Goal: Navigation & Orientation: Go to known website

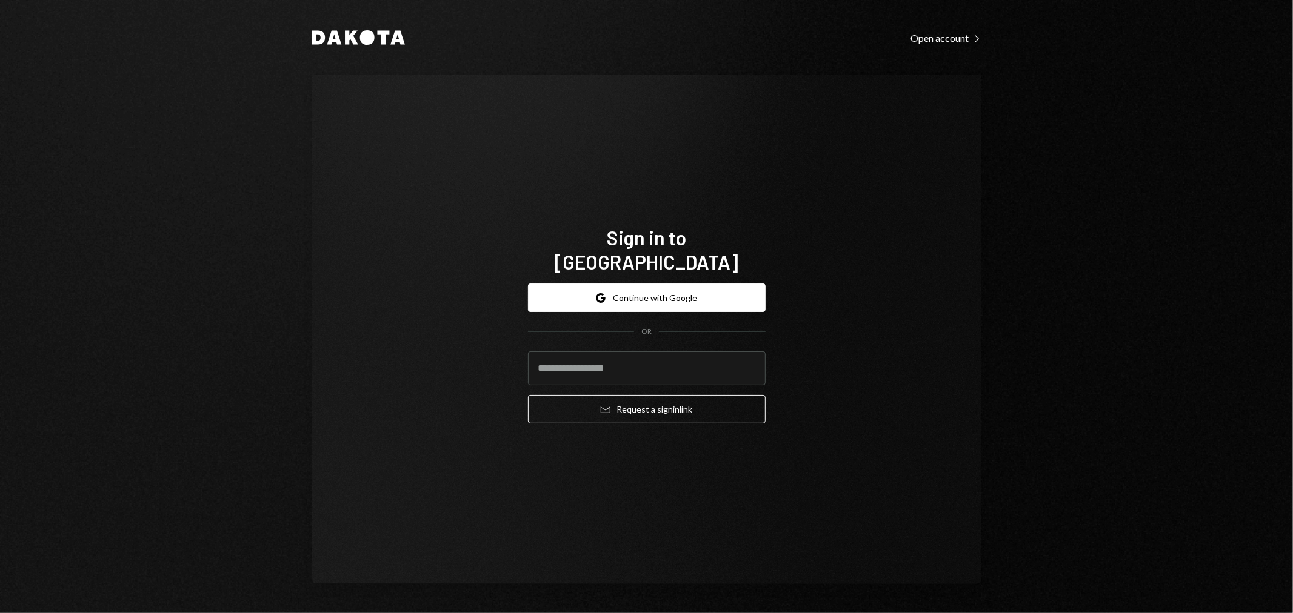
type input "**********"
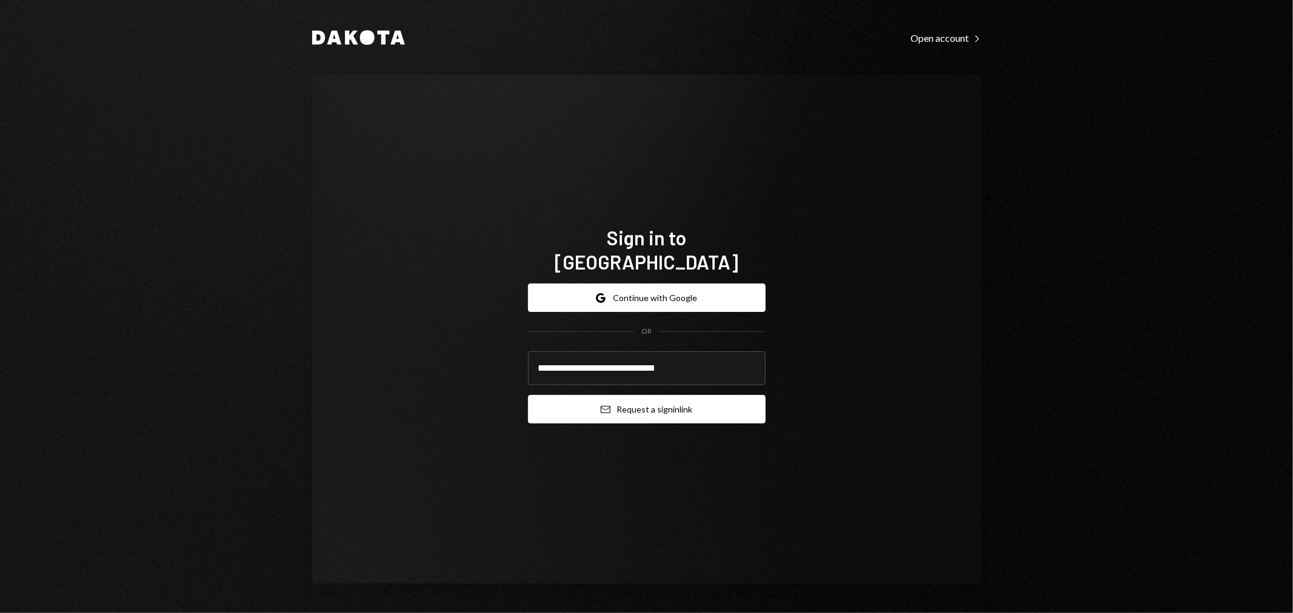
click at [617, 396] on button "Email Request a sign in link" at bounding box center [647, 409] width 238 height 28
